Goal: Information Seeking & Learning: Check status

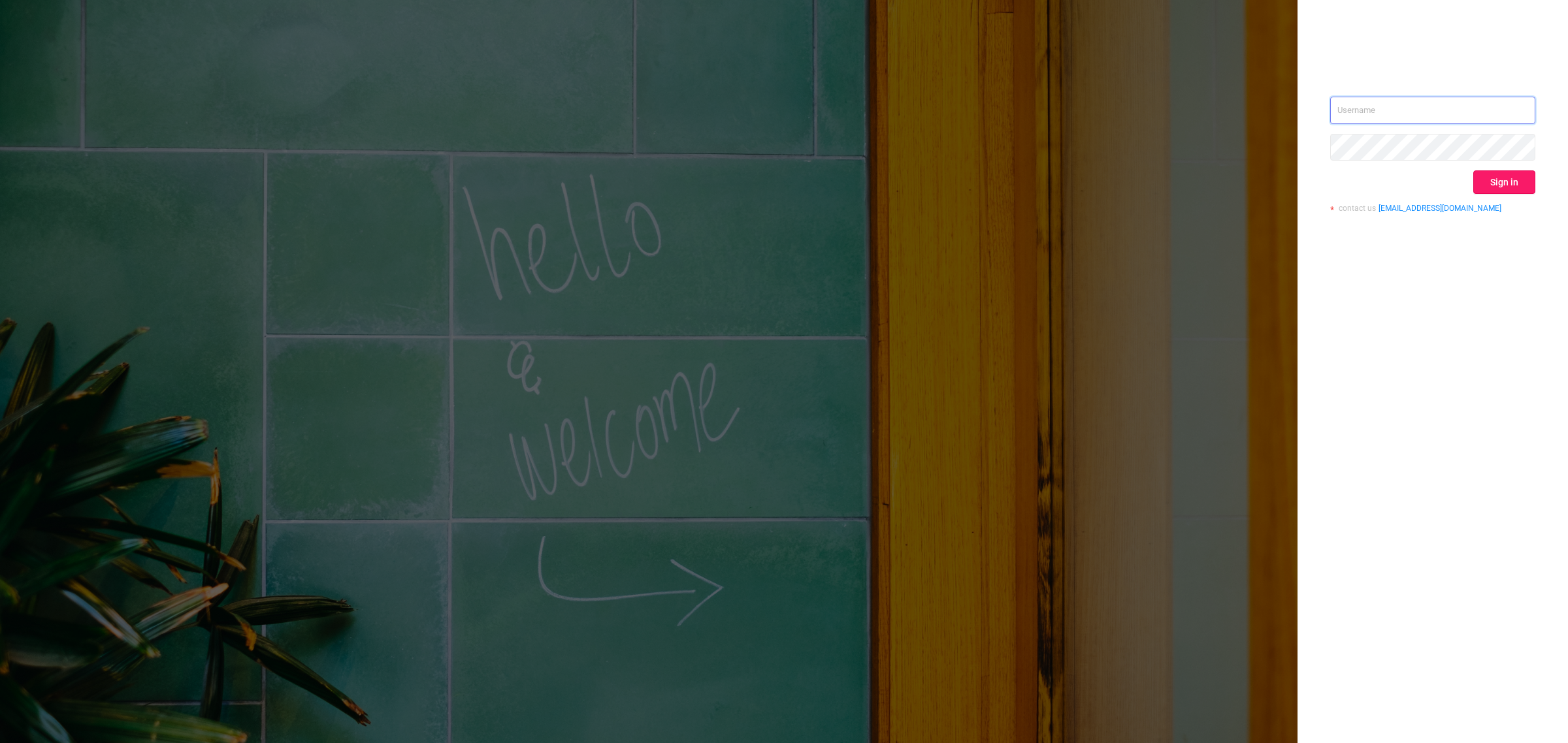
type input "[EMAIL_ADDRESS][DOMAIN_NAME]"
click at [1500, 180] on button "Sign in" at bounding box center [1504, 182] width 62 height 24
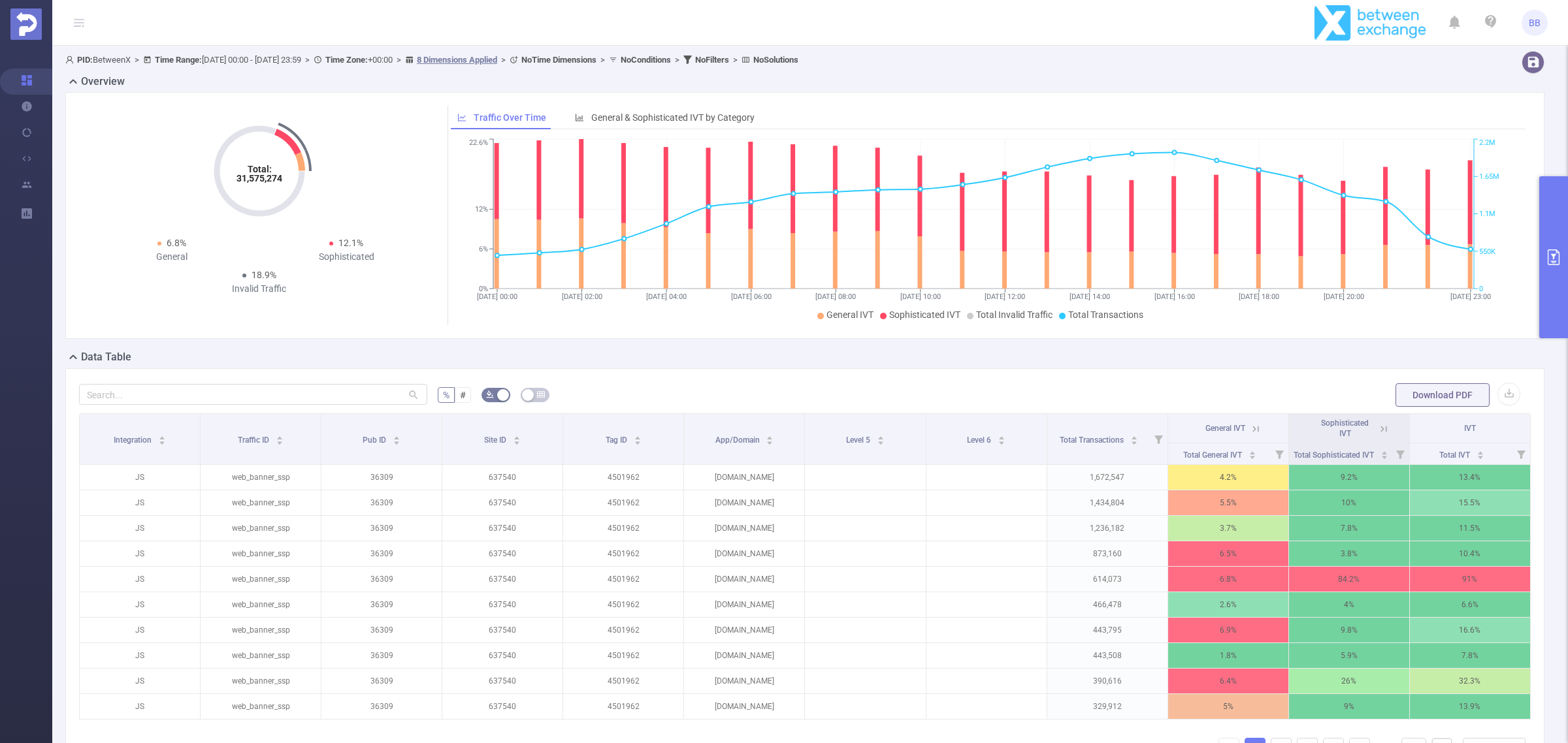
drag, startPoint x: 1561, startPoint y: 249, endPoint x: 1557, endPoint y: 257, distance: 8.9
click at [1559, 249] on button "primary" at bounding box center [1554, 257] width 29 height 162
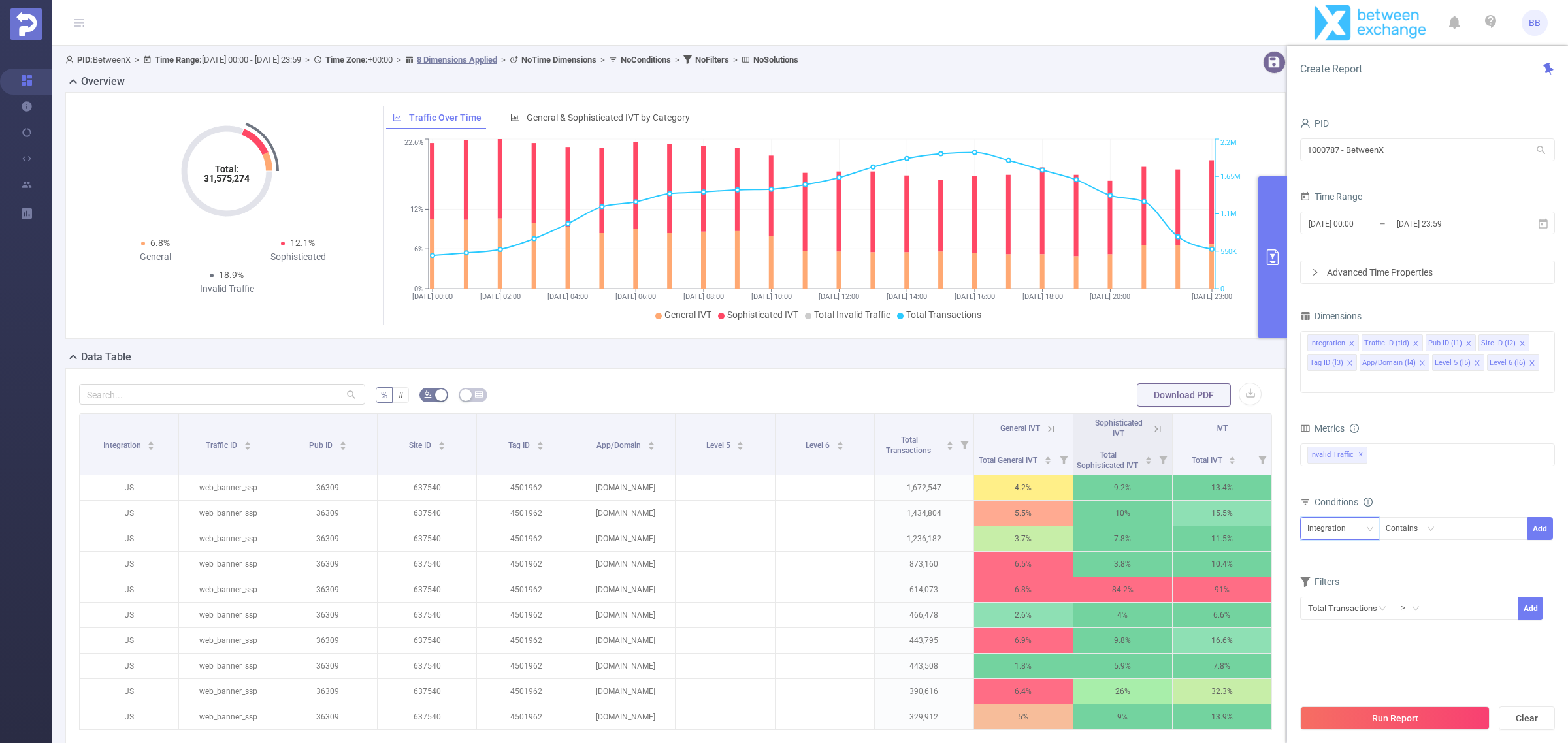
click at [1343, 518] on div "Integration" at bounding box center [1331, 528] width 48 height 22
click at [1343, 587] on li "Pub ID (l1)" at bounding box center [1341, 579] width 83 height 21
click at [1457, 518] on div at bounding box center [1484, 528] width 75 height 22
type input "45632"
click at [1533, 517] on button "Add" at bounding box center [1540, 528] width 26 height 23
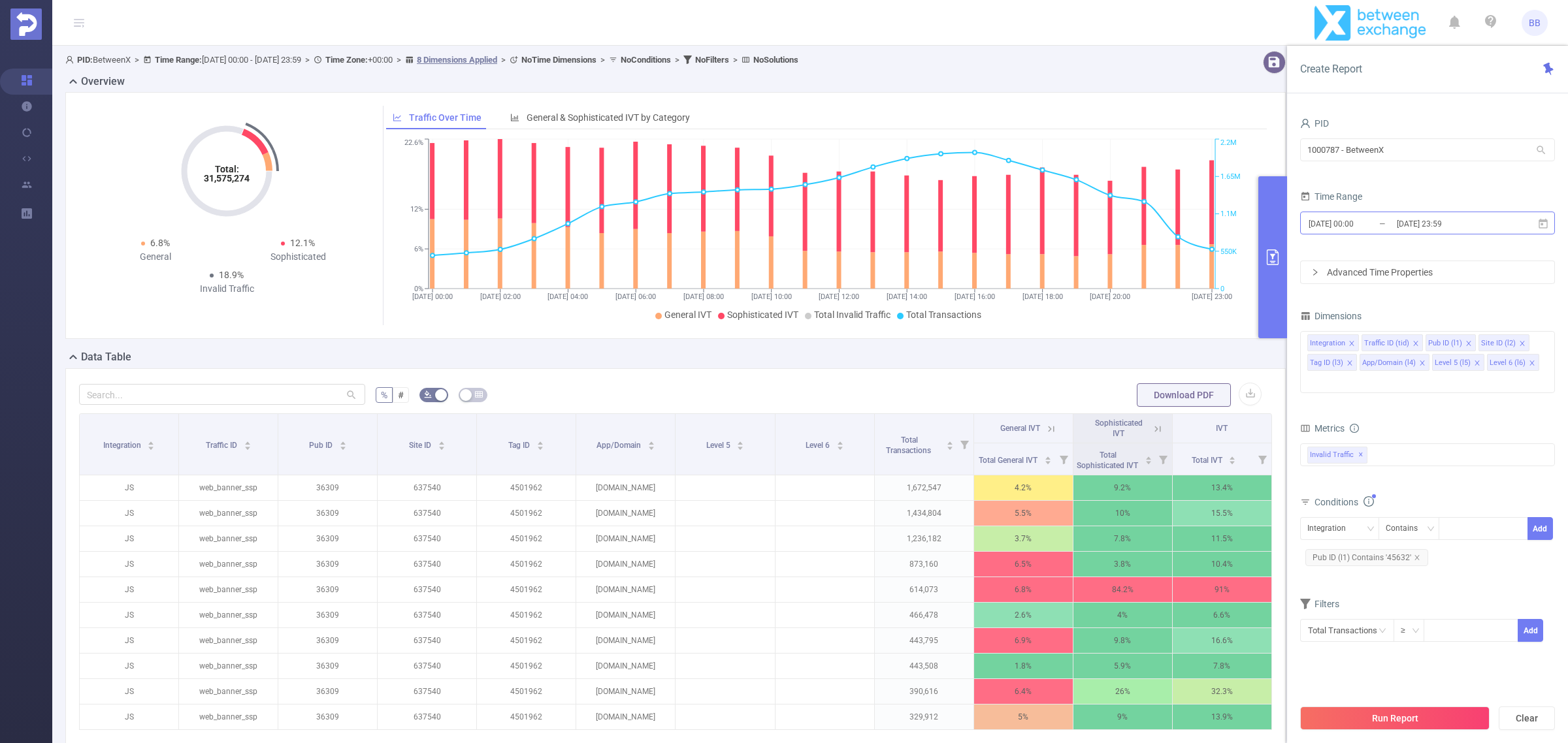
click at [1419, 221] on input "[DATE] 23:59" at bounding box center [1449, 223] width 106 height 18
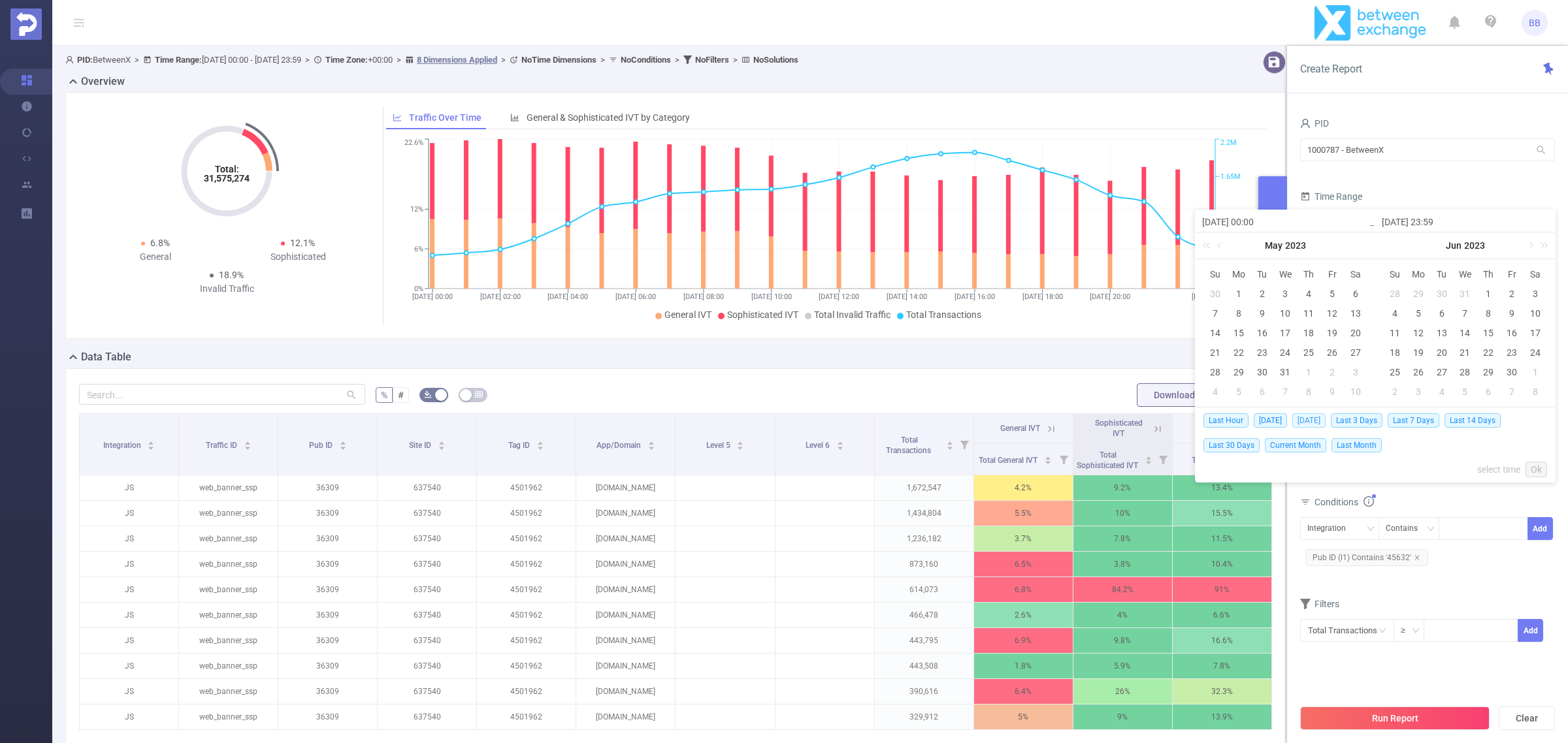
click at [1318, 419] on span "[DATE]" at bounding box center [1309, 420] width 33 height 14
type input "[DATE] 00:00"
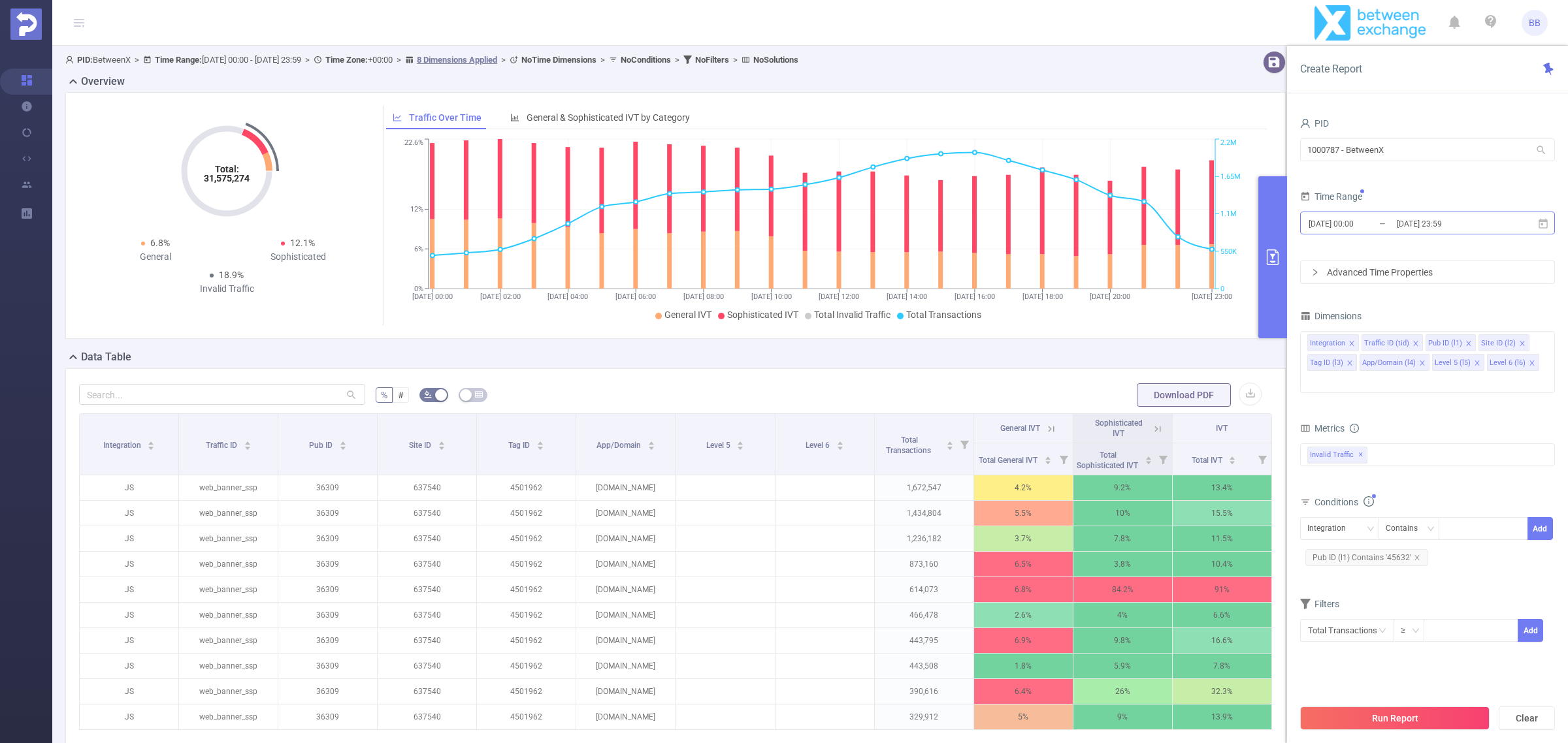
click at [1475, 223] on input "[DATE] 23:59" at bounding box center [1449, 223] width 106 height 18
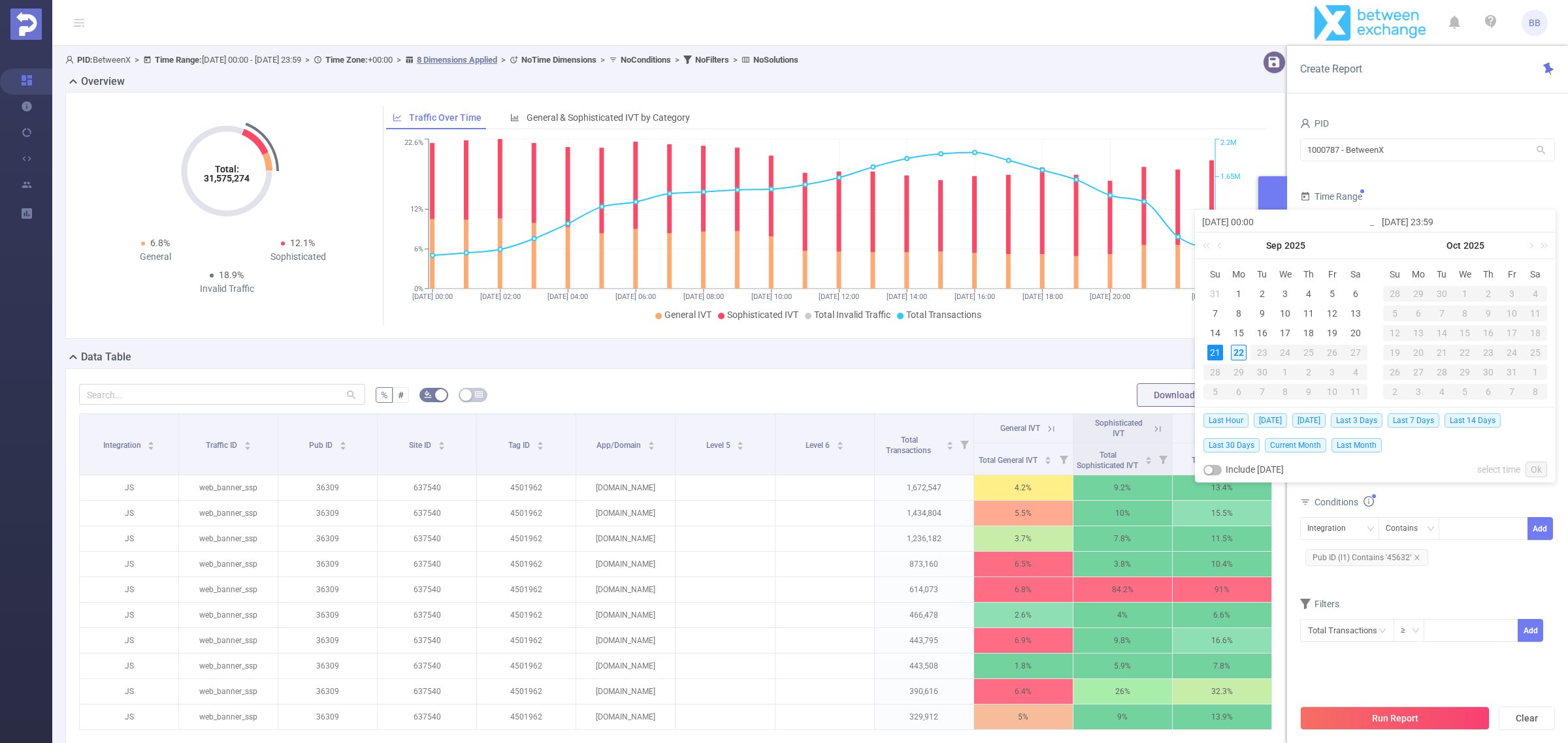
click at [1233, 351] on div "22" at bounding box center [1239, 353] width 16 height 16
click at [1216, 353] on div "21" at bounding box center [1216, 353] width 16 height 16
type input "[DATE] 23:59"
click at [1533, 473] on link "Ok" at bounding box center [1536, 469] width 22 height 16
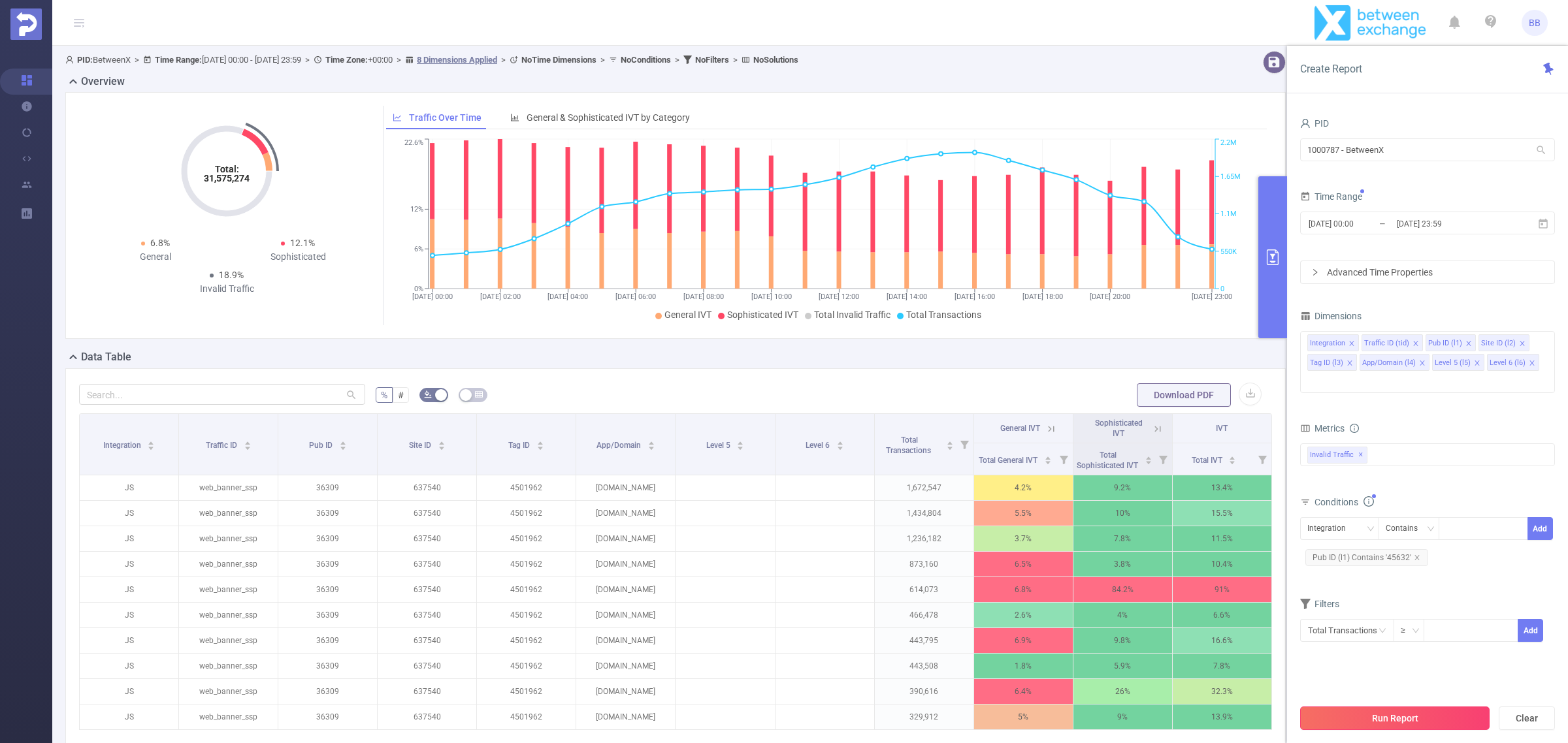
click at [1432, 709] on button "Run Report" at bounding box center [1394, 718] width 189 height 24
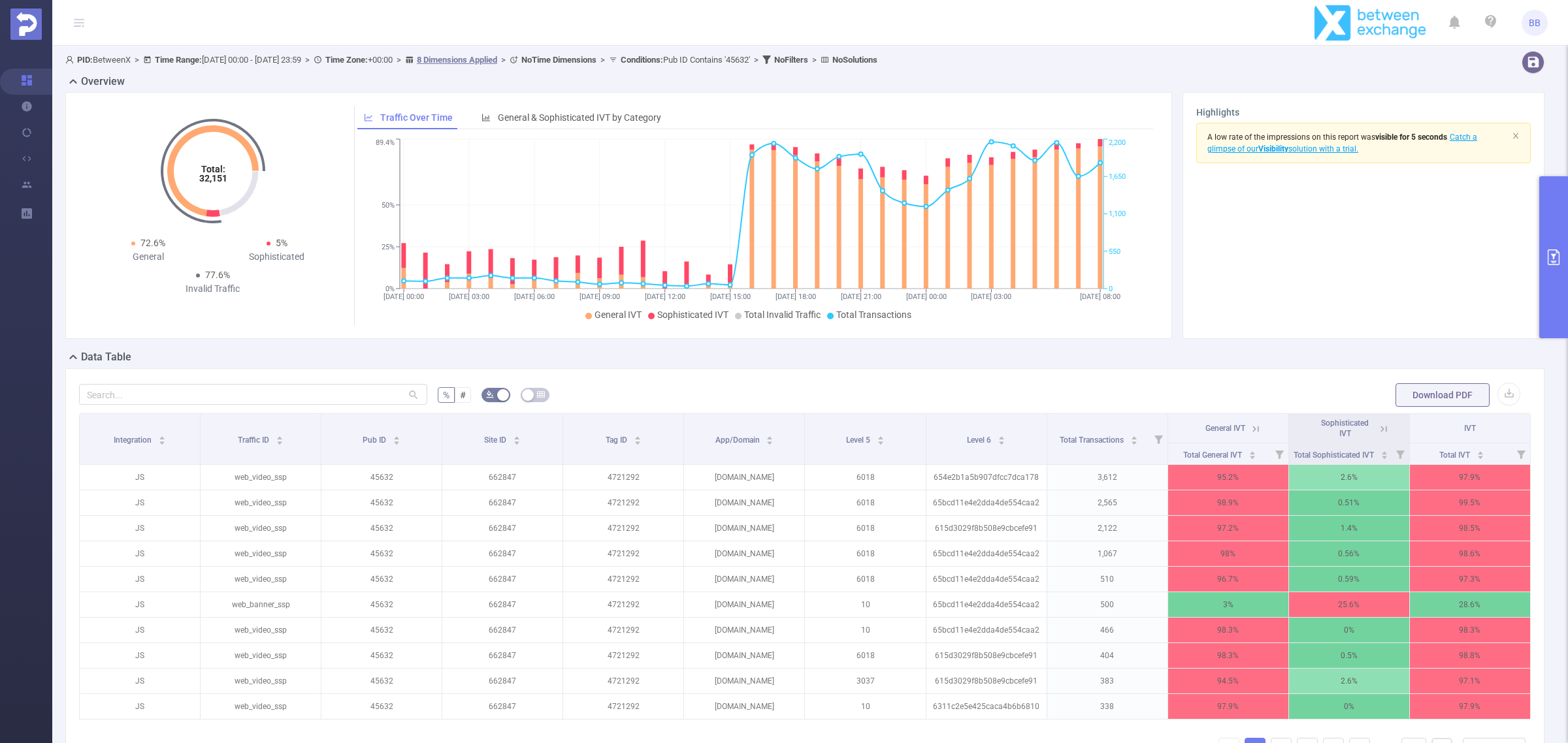
click at [1250, 431] on icon at bounding box center [1256, 429] width 12 height 12
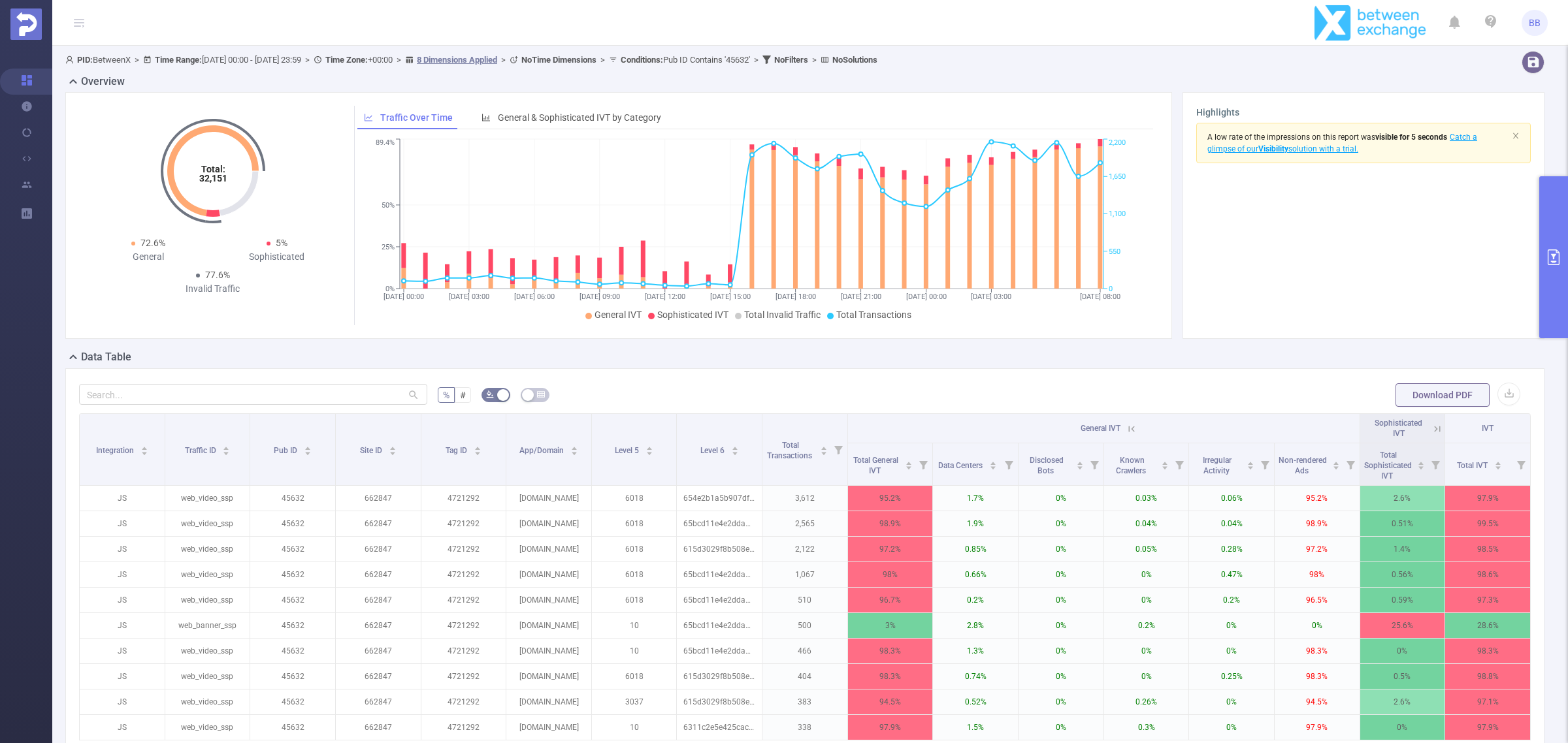
click at [1126, 427] on icon at bounding box center [1132, 429] width 12 height 12
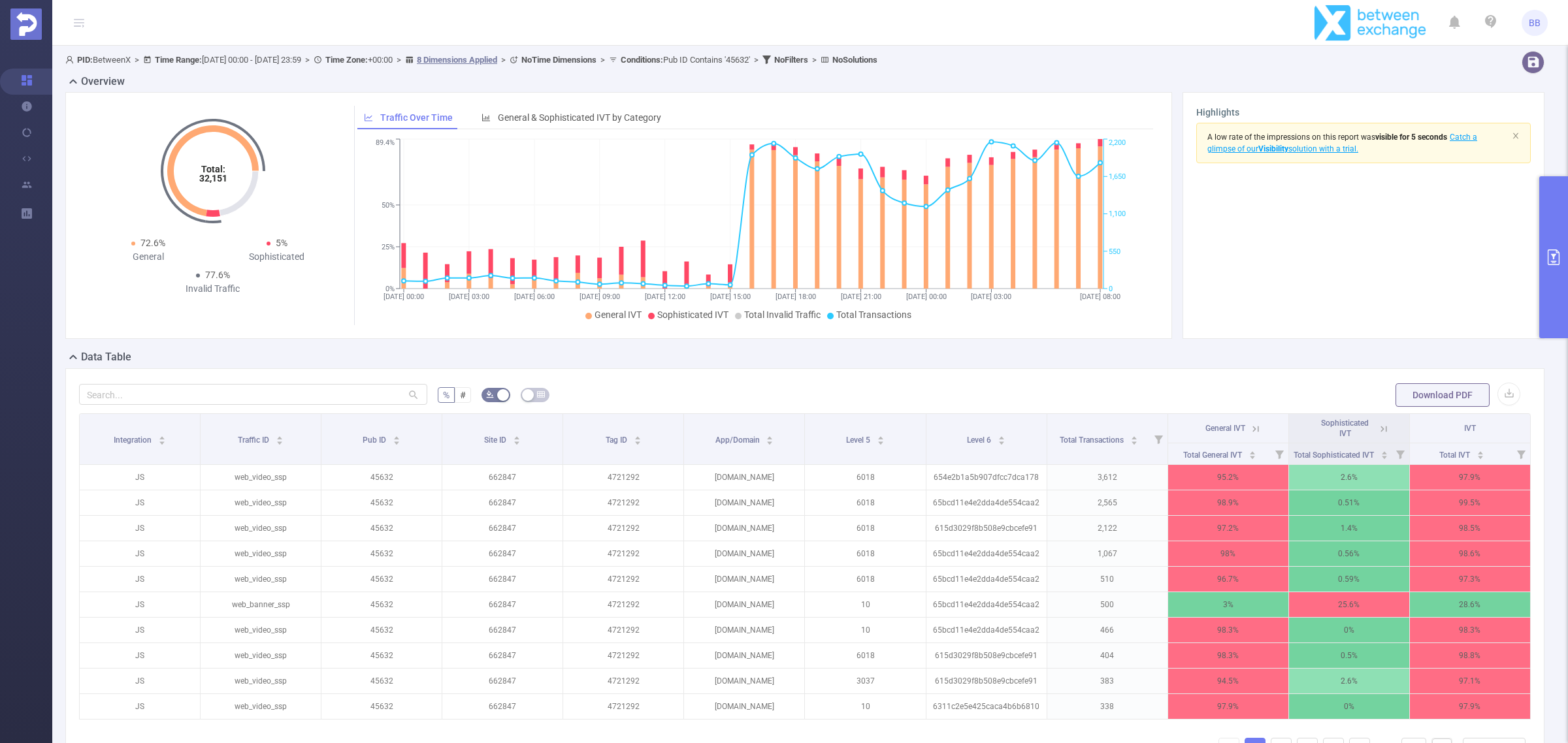
click at [1378, 427] on icon at bounding box center [1384, 429] width 12 height 12
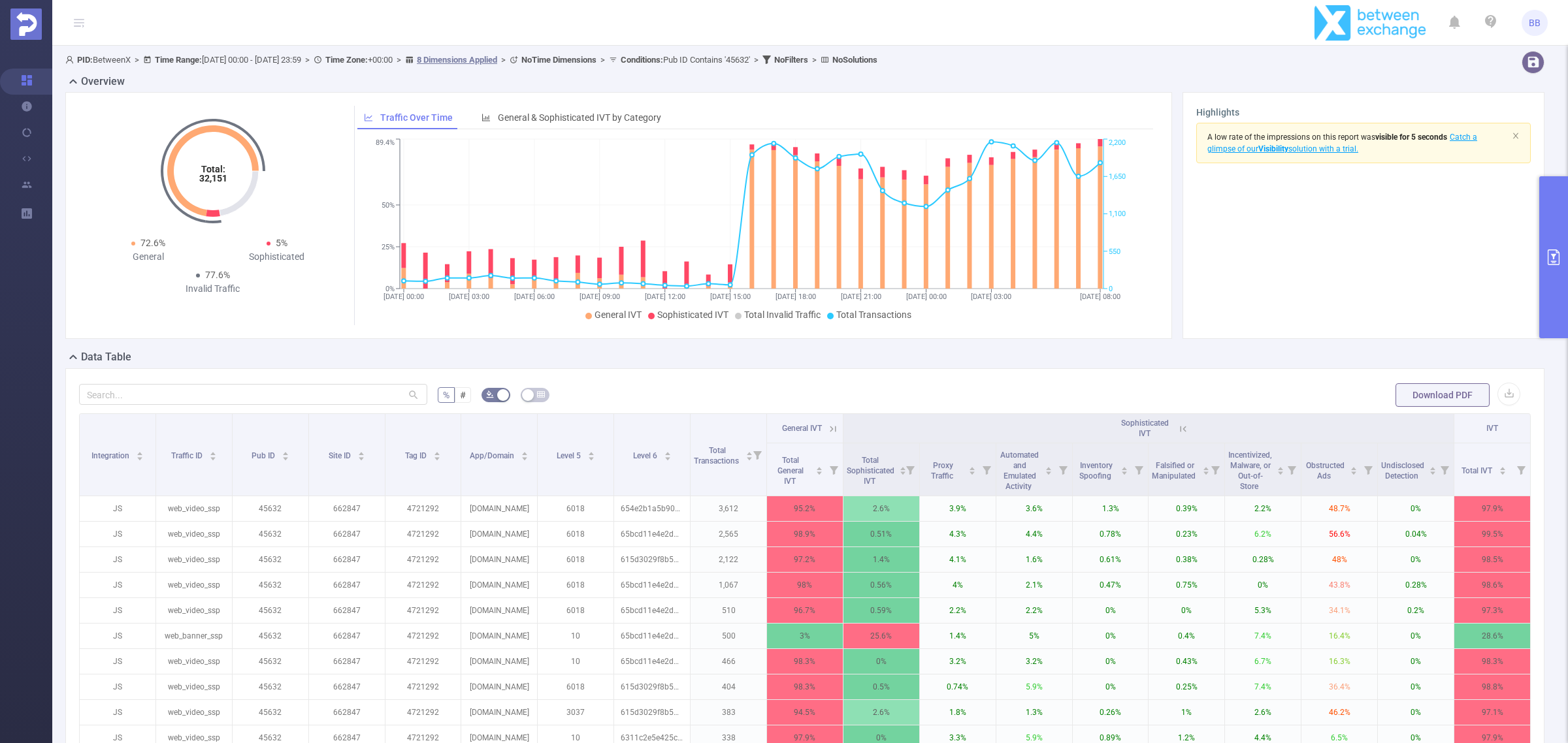
click at [1174, 420] on div "Sophisticated IVT" at bounding box center [1149, 428] width 77 height 21
click at [1178, 429] on icon at bounding box center [1184, 429] width 12 height 12
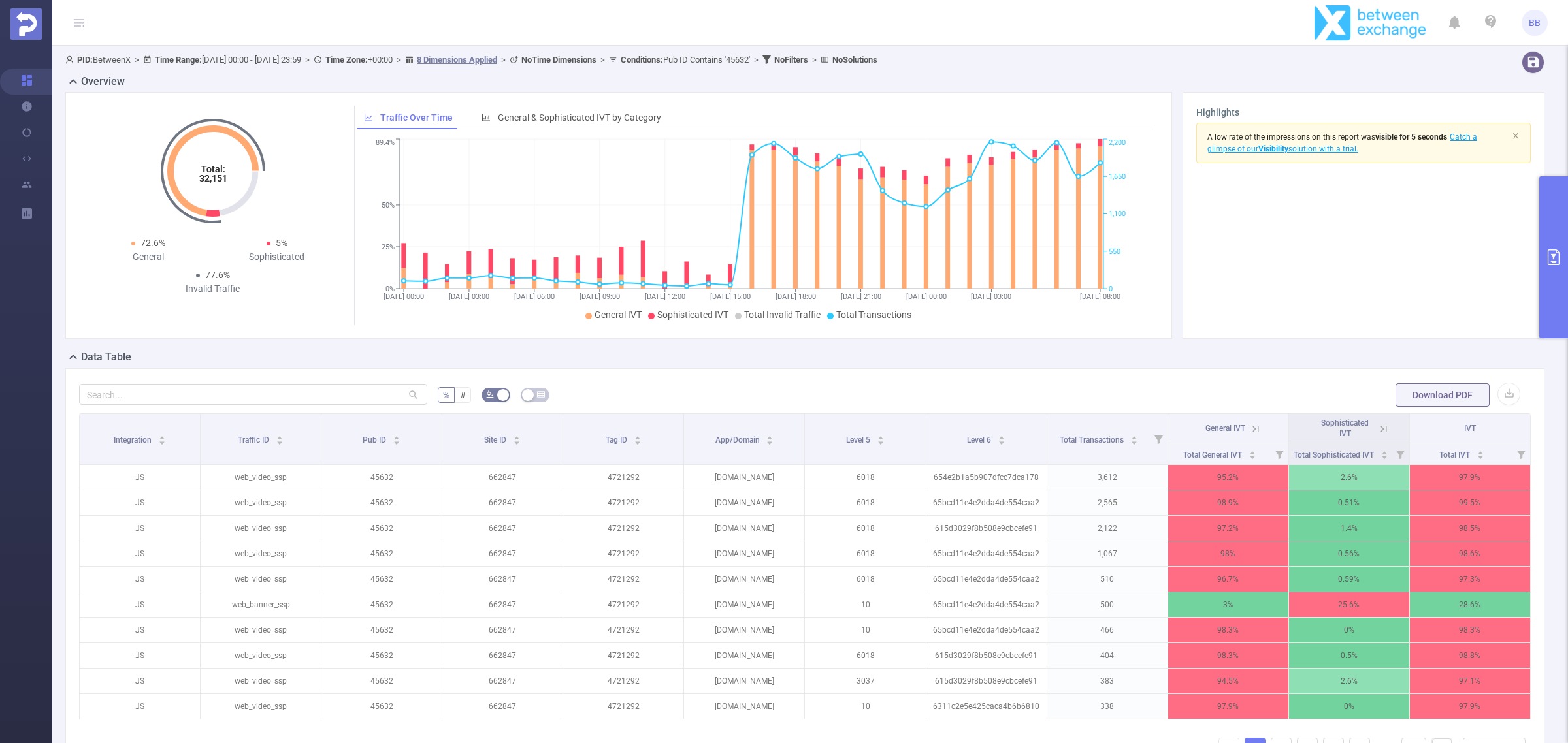
click at [1567, 283] on button "primary" at bounding box center [1554, 257] width 29 height 162
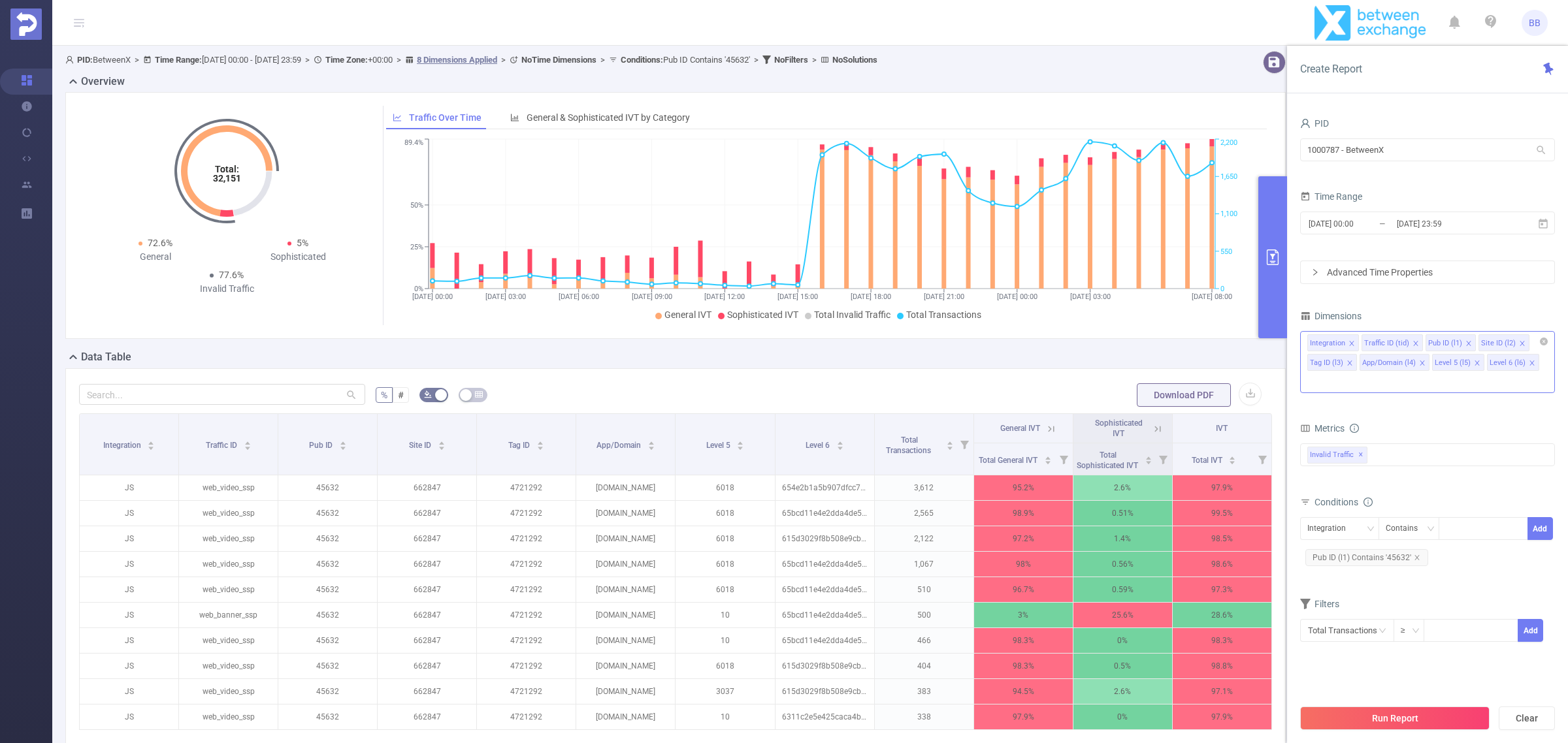
click at [1478, 360] on icon "icon: close" at bounding box center [1478, 363] width 7 height 7
click at [1419, 363] on icon "icon: close" at bounding box center [1423, 363] width 7 height 7
click at [1409, 713] on button "Run Report" at bounding box center [1394, 718] width 189 height 24
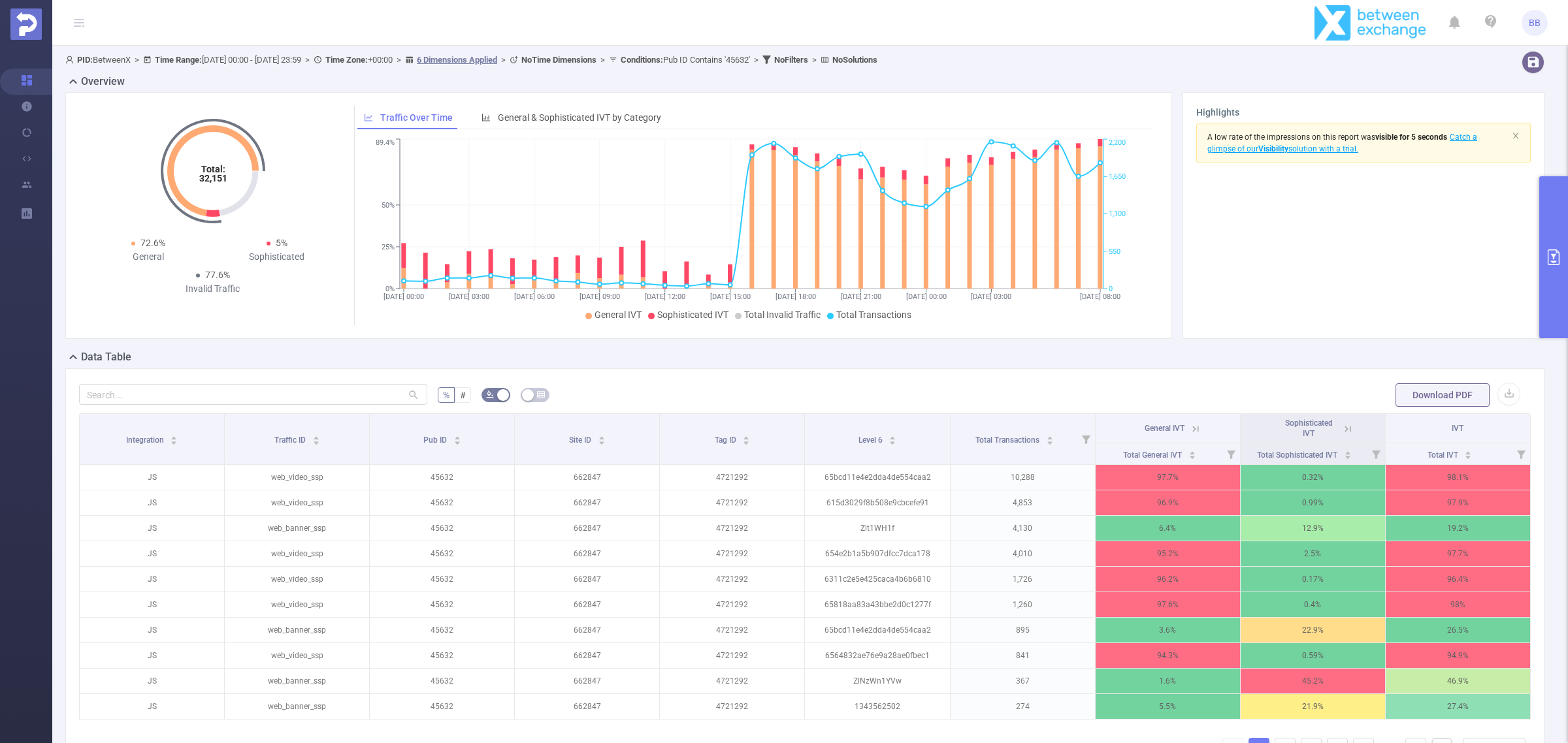
click at [894, 350] on div "Total: 32,151 Total: 32,151 72.6% General 5% Sophisticated 77.6% Invalid Traffi…" at bounding box center [805, 221] width 1490 height 257
click at [876, 312] on span "Total Transactions" at bounding box center [874, 315] width 75 height 10
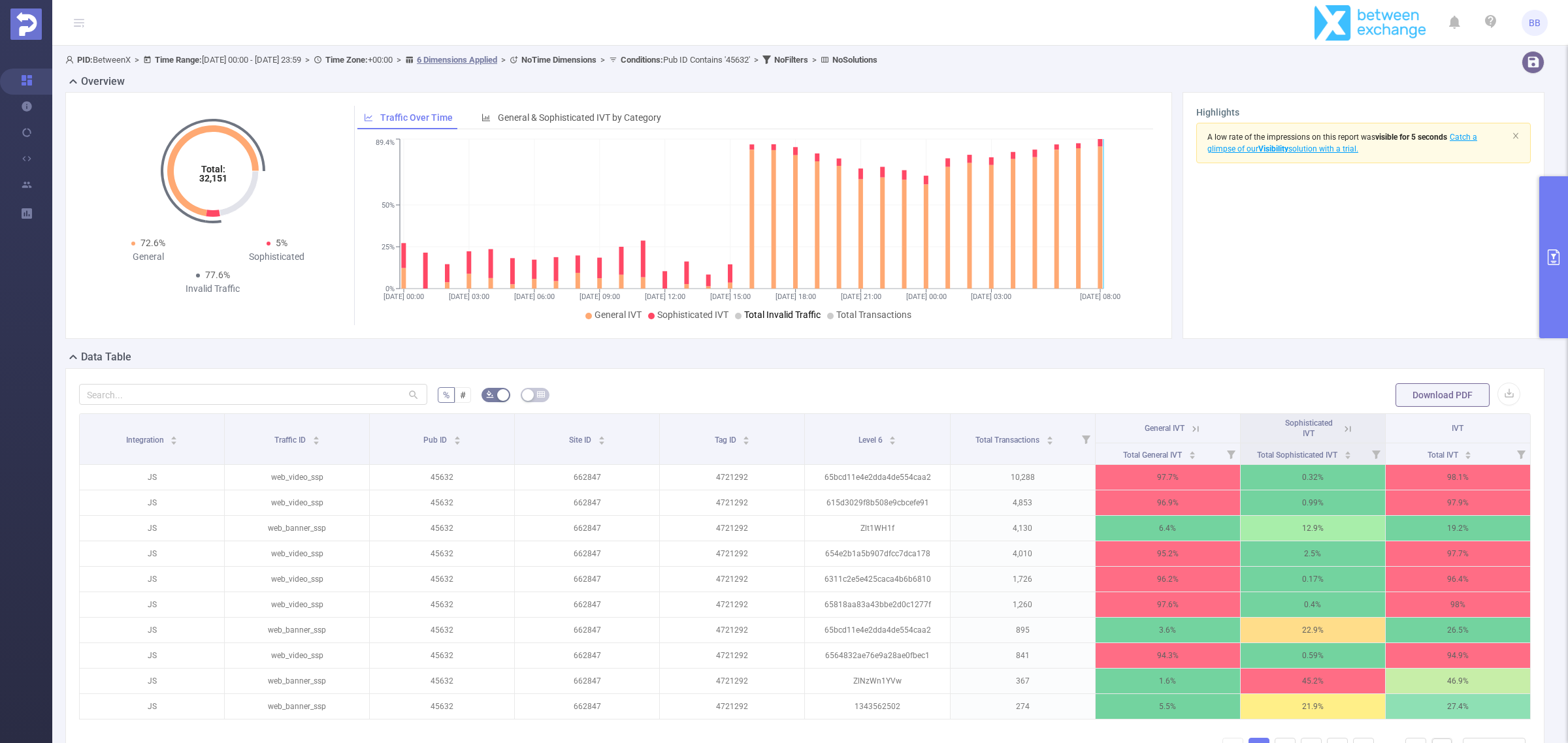
click at [789, 315] on span "Total Invalid Traffic" at bounding box center [782, 315] width 77 height 10
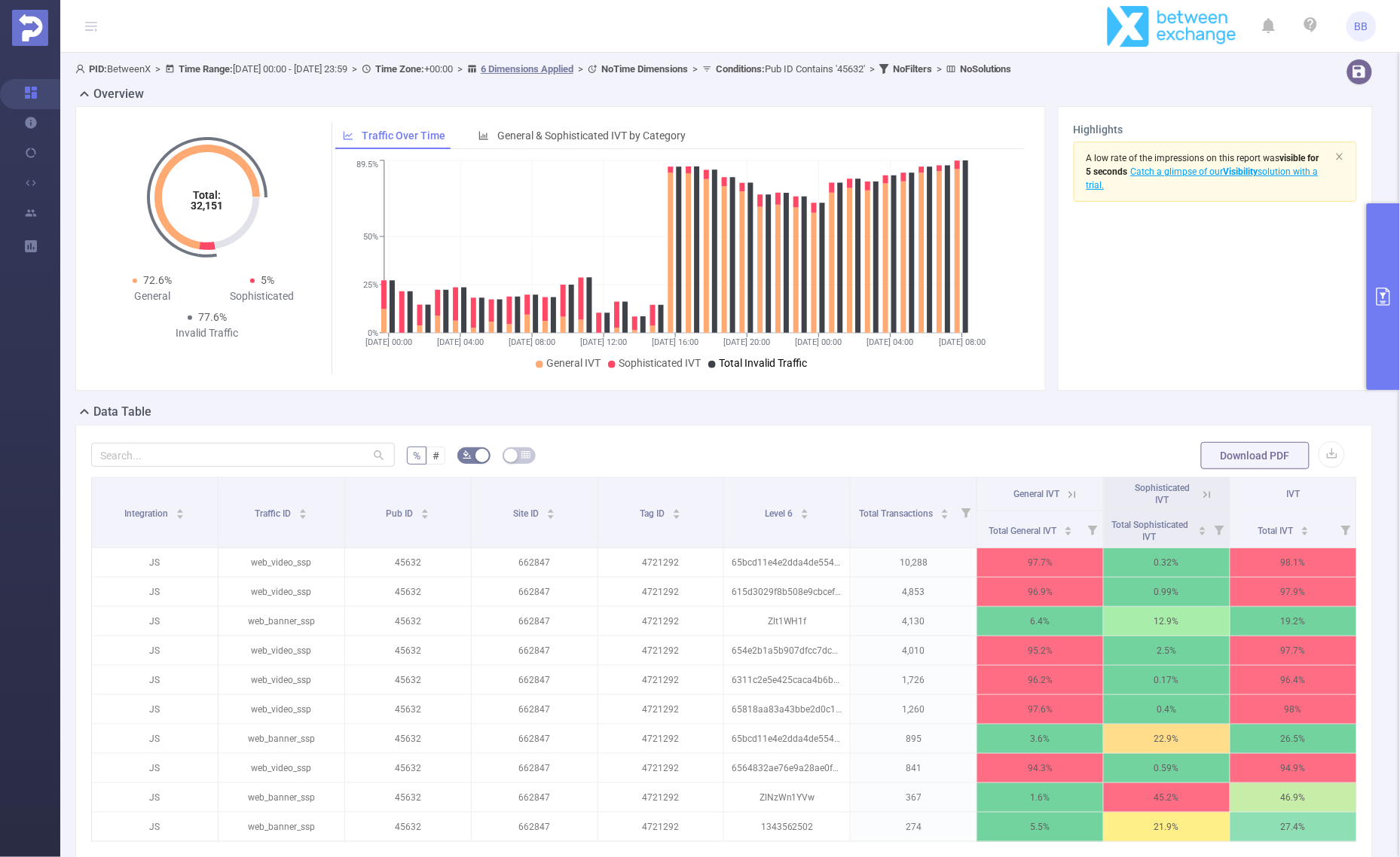
click at [744, 359] on span "Total Invalid Traffic" at bounding box center [763, 363] width 88 height 12
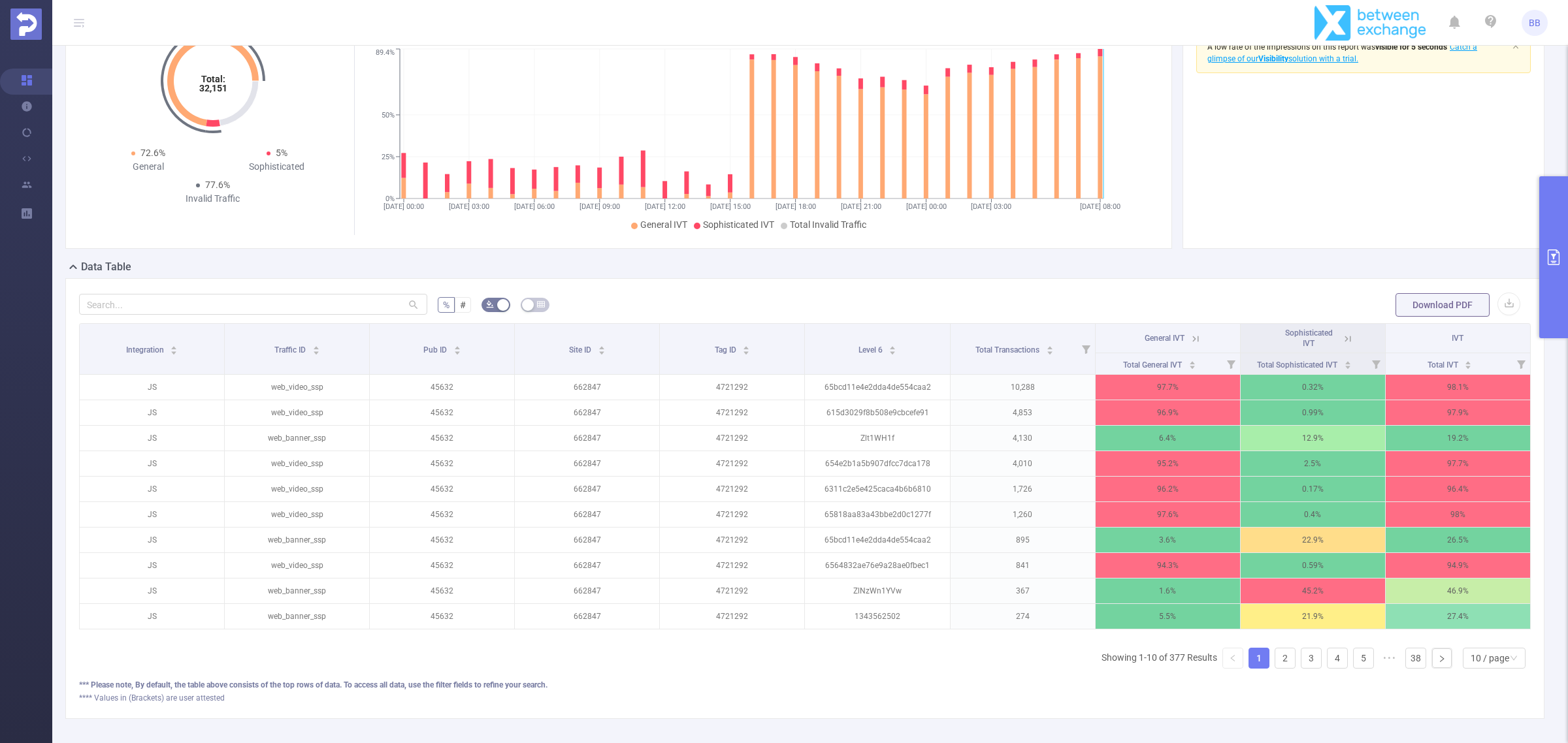
scroll to position [162, 0]
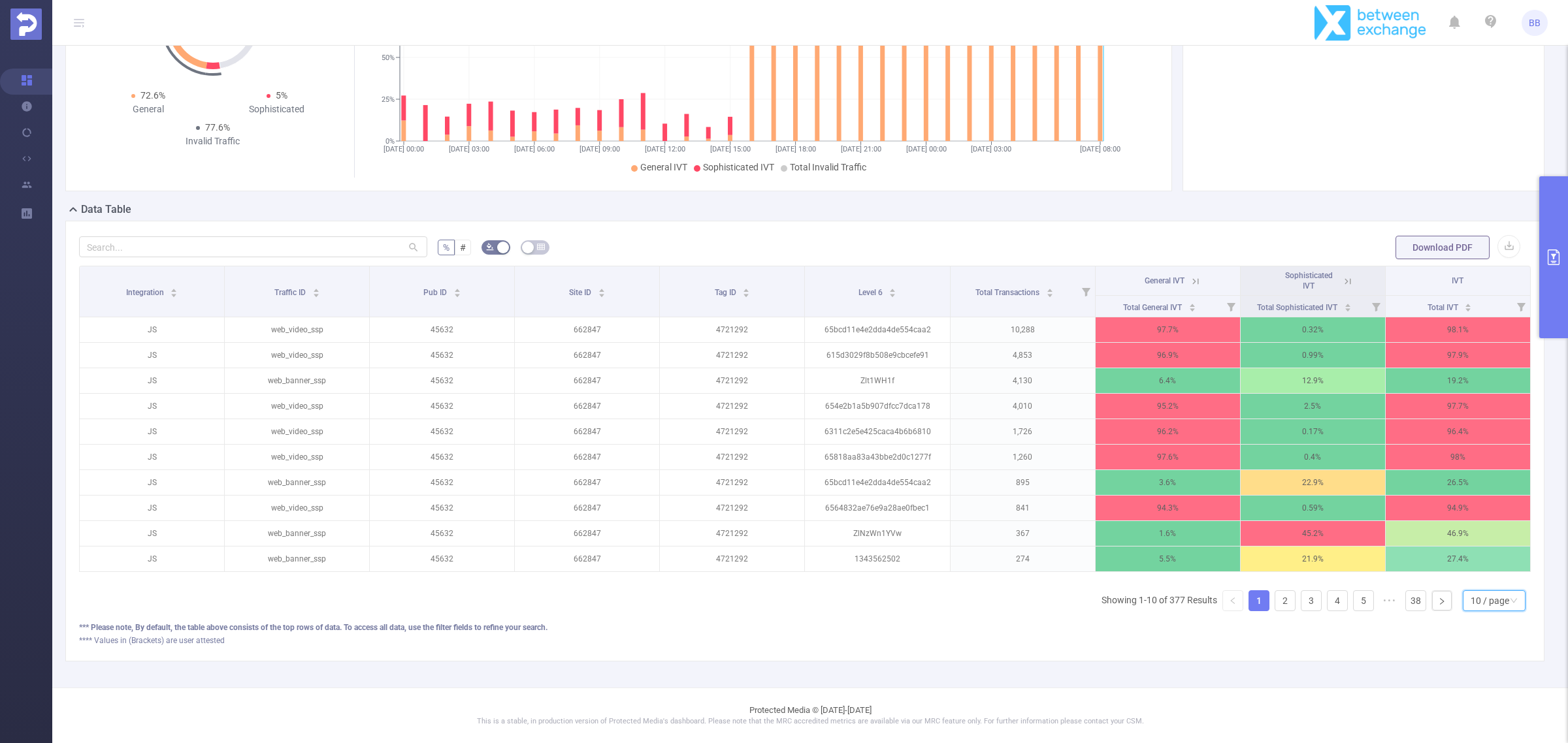
click at [1491, 604] on div "10 / page" at bounding box center [1490, 601] width 39 height 20
click at [1490, 582] on li "50 / page" at bounding box center [1482, 592] width 64 height 21
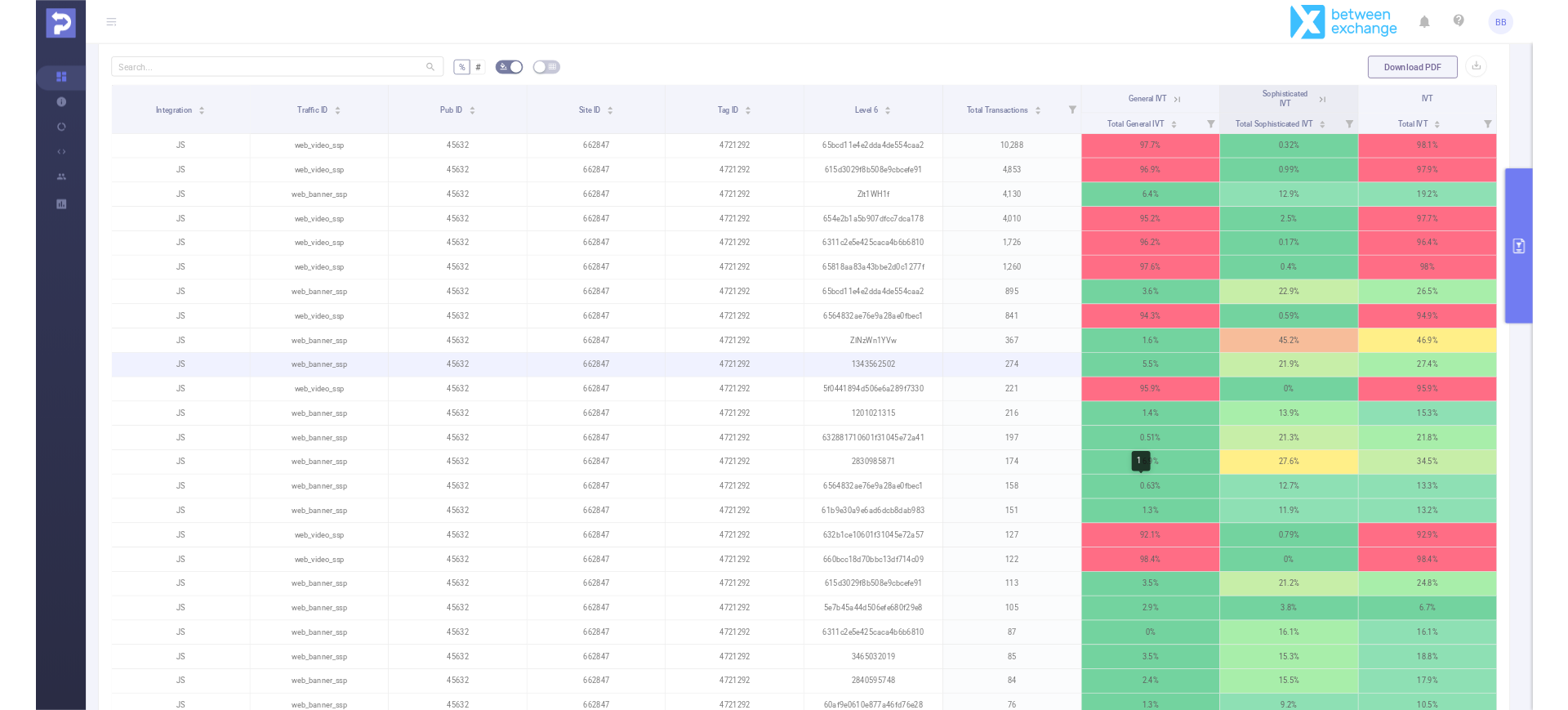
scroll to position [0, 0]
